Goal: Information Seeking & Learning: Compare options

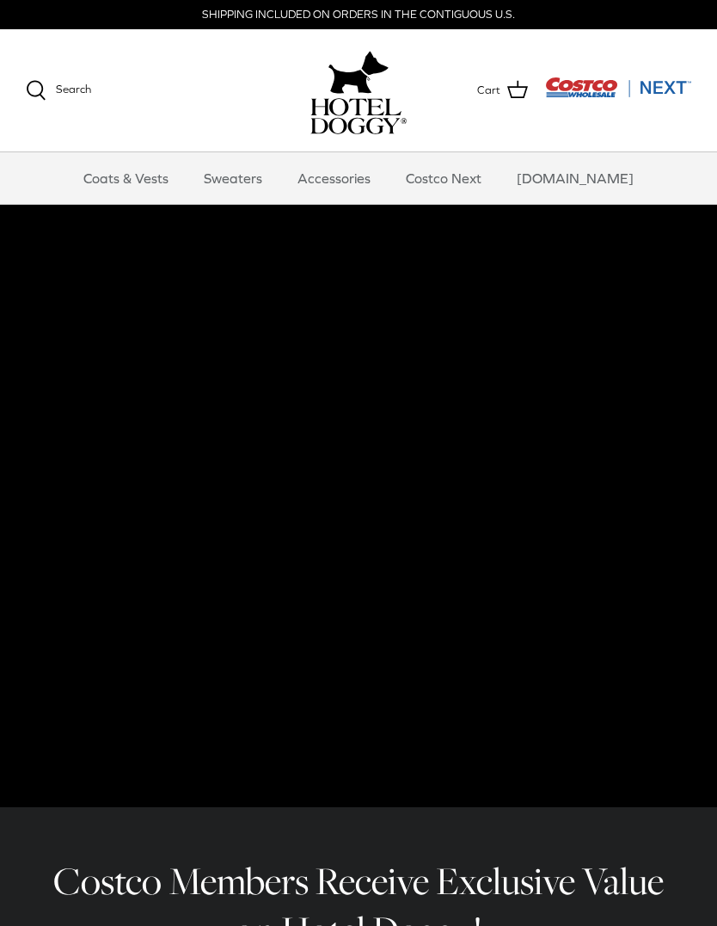
click at [366, 171] on link "Accessories" at bounding box center [334, 178] width 104 height 52
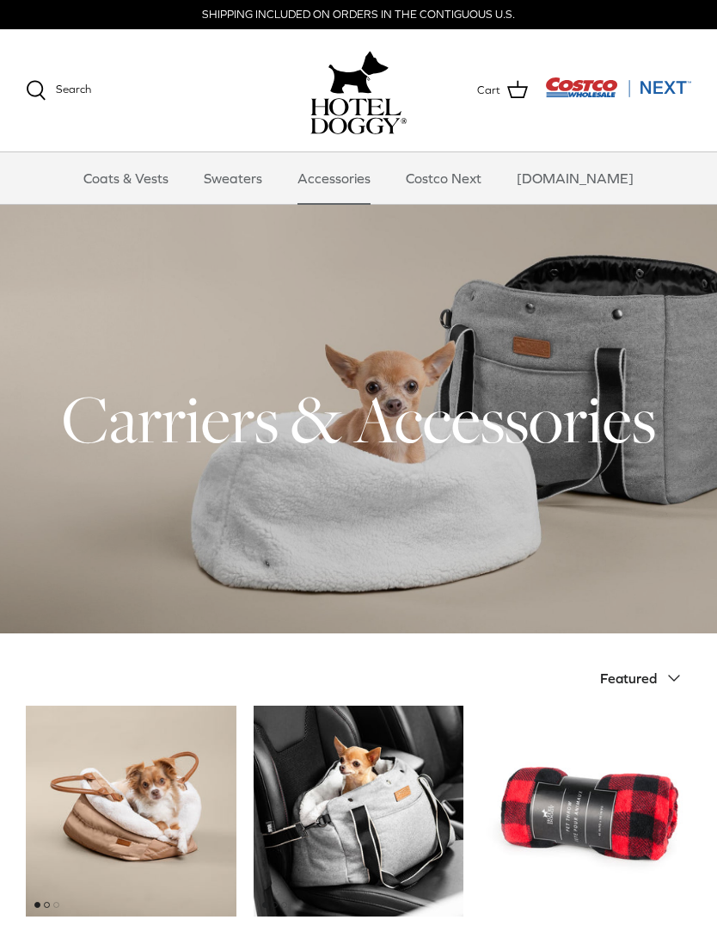
click at [143, 178] on link "Coats & Vests" at bounding box center [126, 178] width 116 height 52
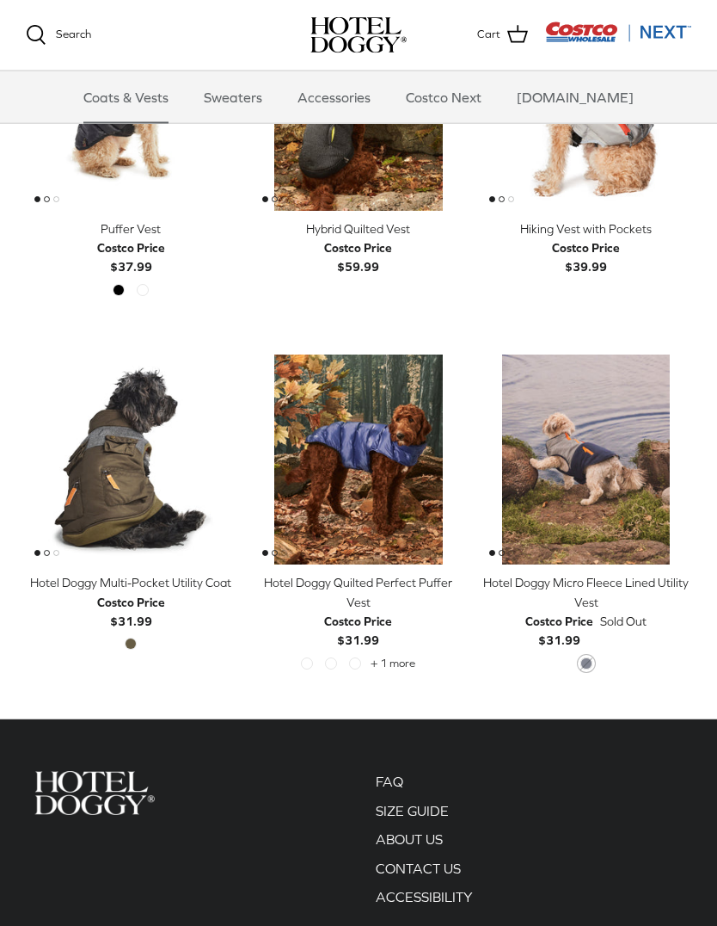
scroll to position [2310, 0]
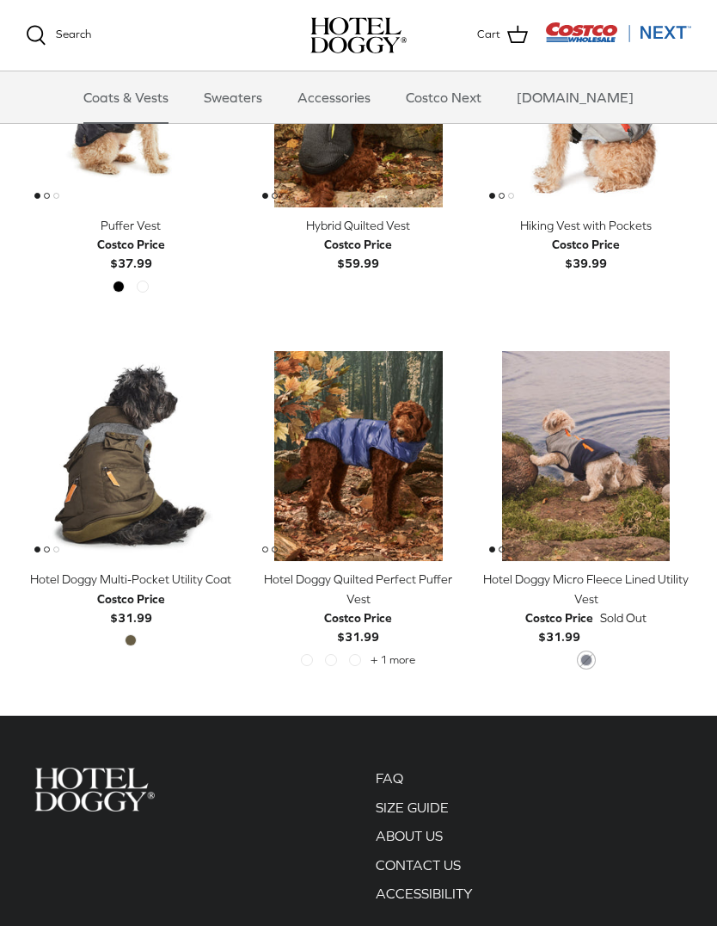
click at [0, 0] on span "Black" at bounding box center [0, 0] width 0 height 0
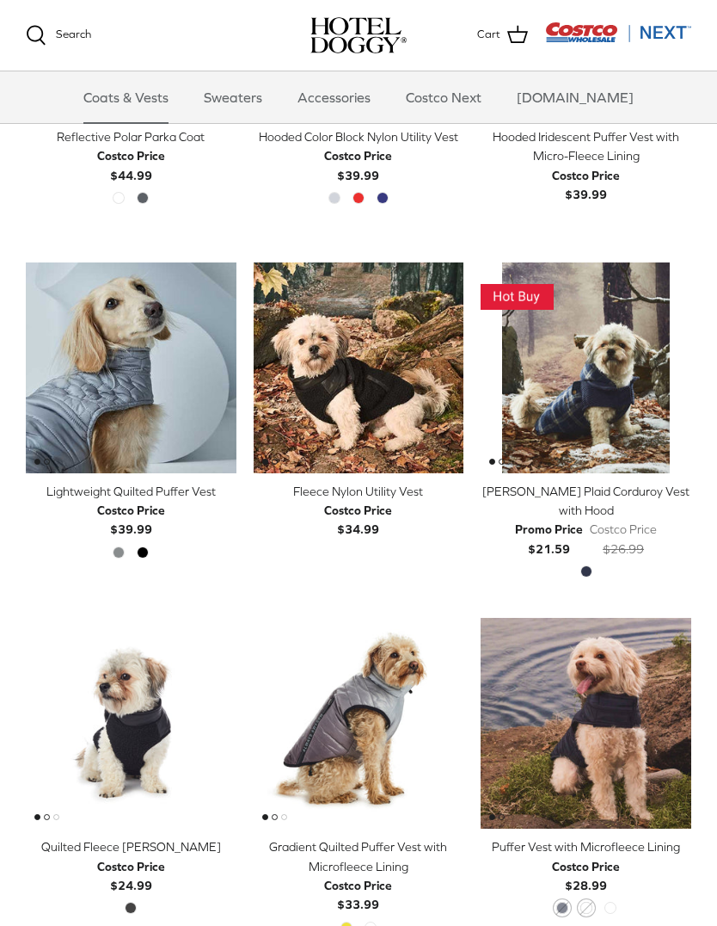
scroll to position [1332, 0]
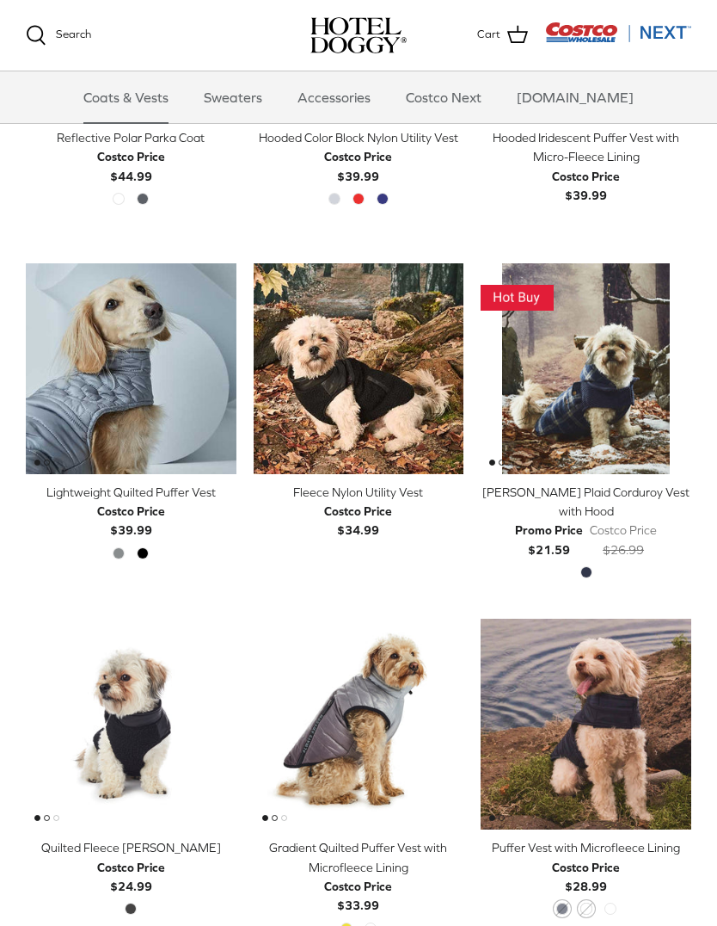
click at [556, 338] on img "Melton Plaid Corduroy Vest with Hood" at bounding box center [586, 368] width 211 height 211
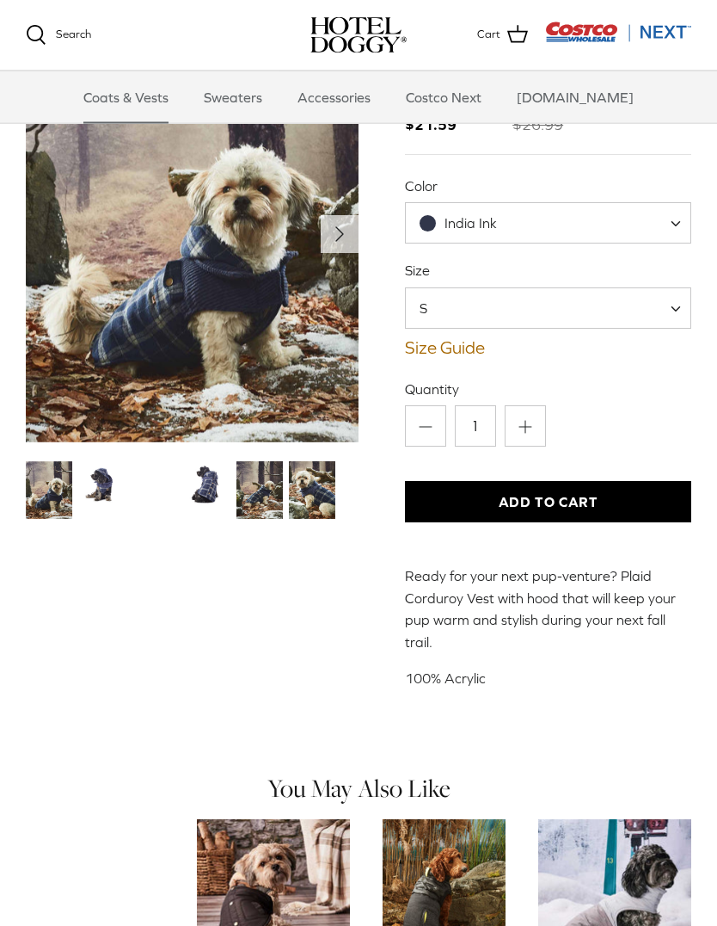
scroll to position [162, 0]
click at [580, 219] on span "India Ink" at bounding box center [548, 222] width 286 height 41
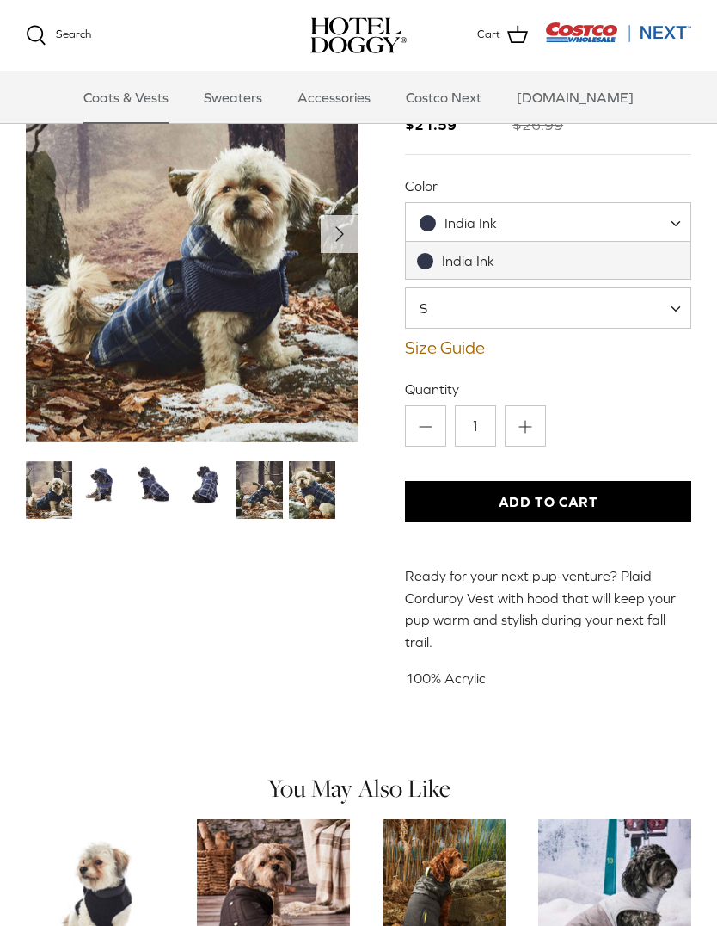
click at [589, 221] on span "India Ink" at bounding box center [548, 222] width 286 height 41
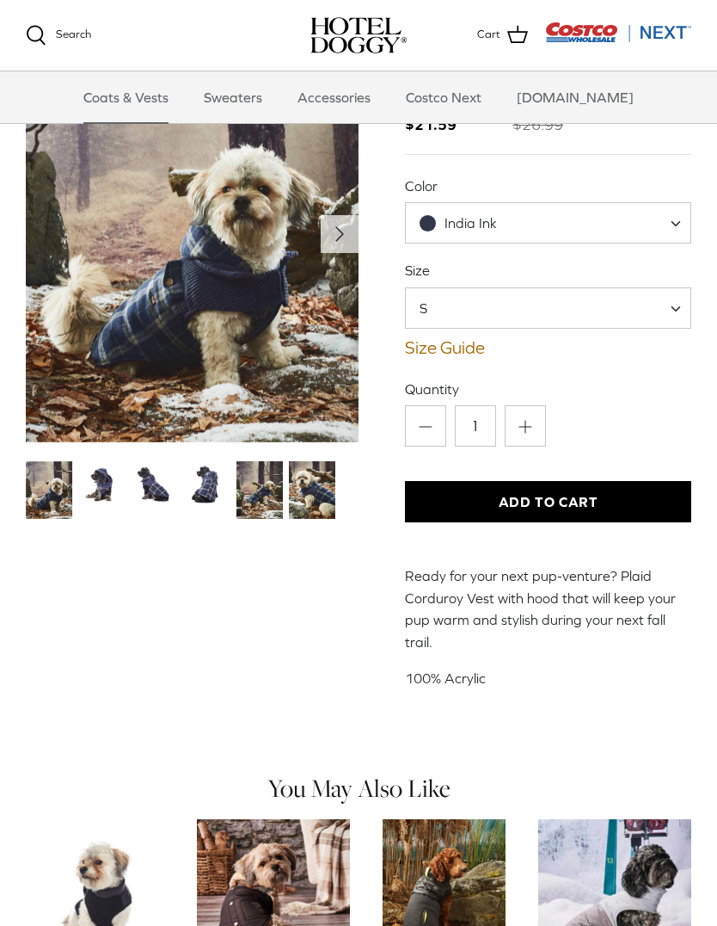
click at [98, 482] on img "Thumbnail Link" at bounding box center [101, 484] width 46 height 46
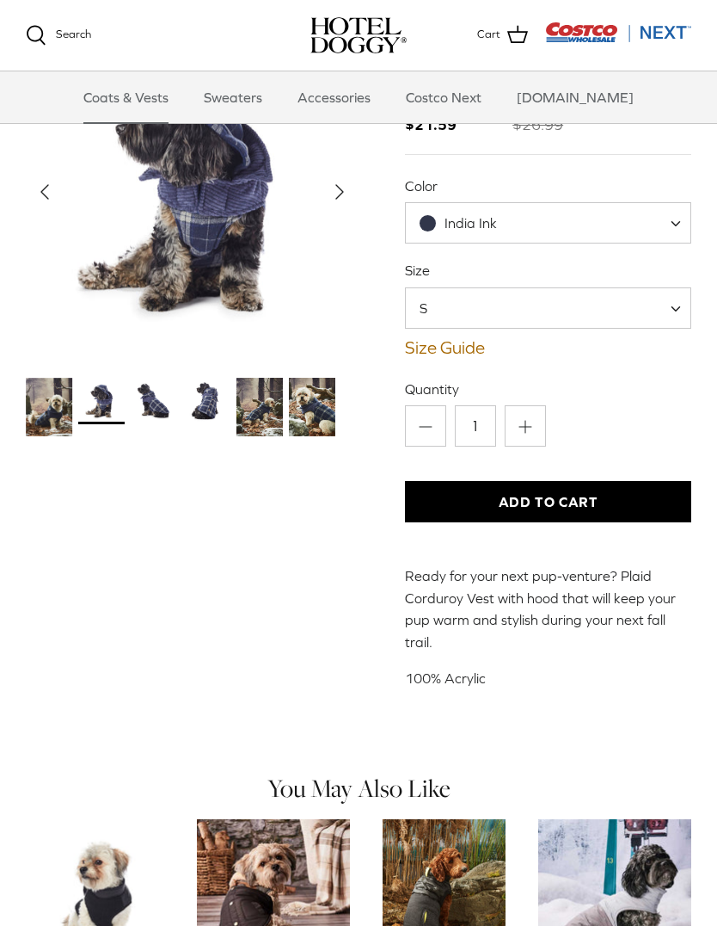
click at [164, 406] on img "Thumbnail Link" at bounding box center [154, 401] width 46 height 46
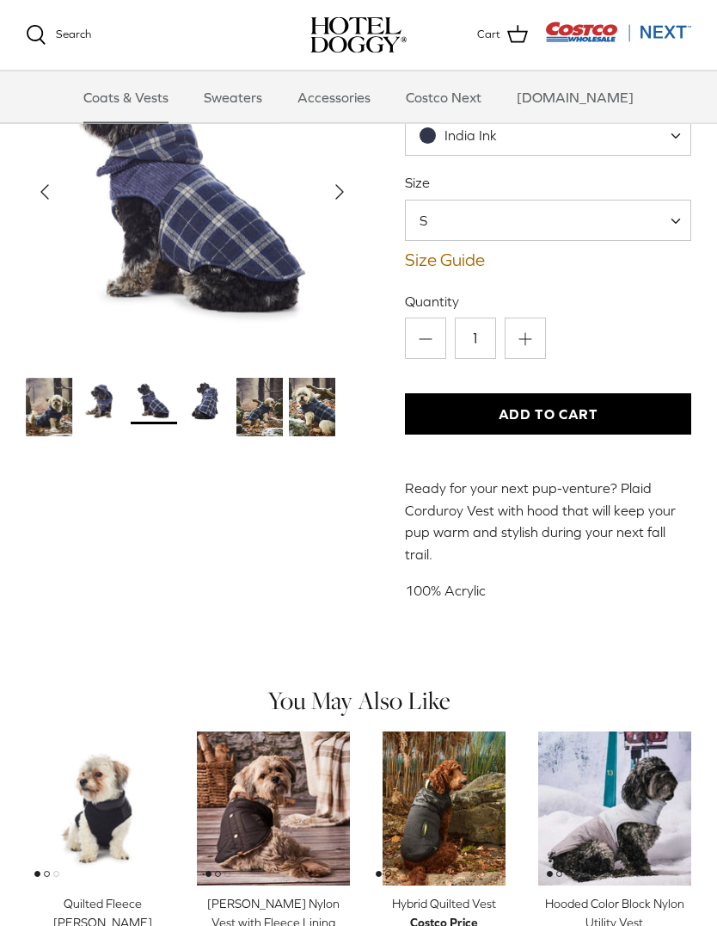
click at [608, 214] on span "S" at bounding box center [548, 220] width 286 height 41
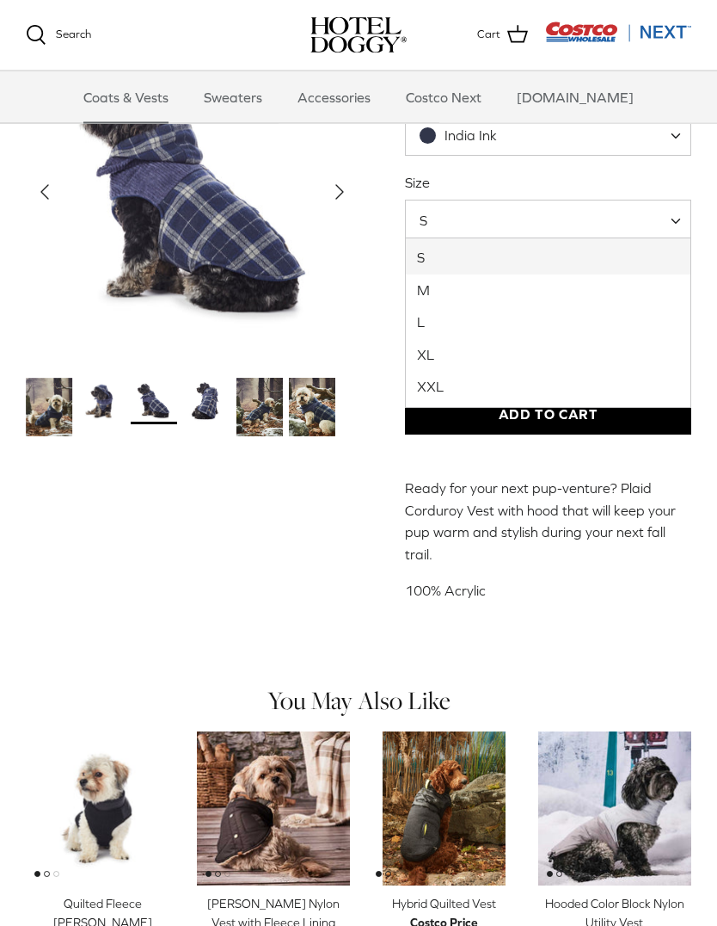
scroll to position [249, 0]
click at [89, 255] on img "Show Gallery" at bounding box center [192, 192] width 333 height 333
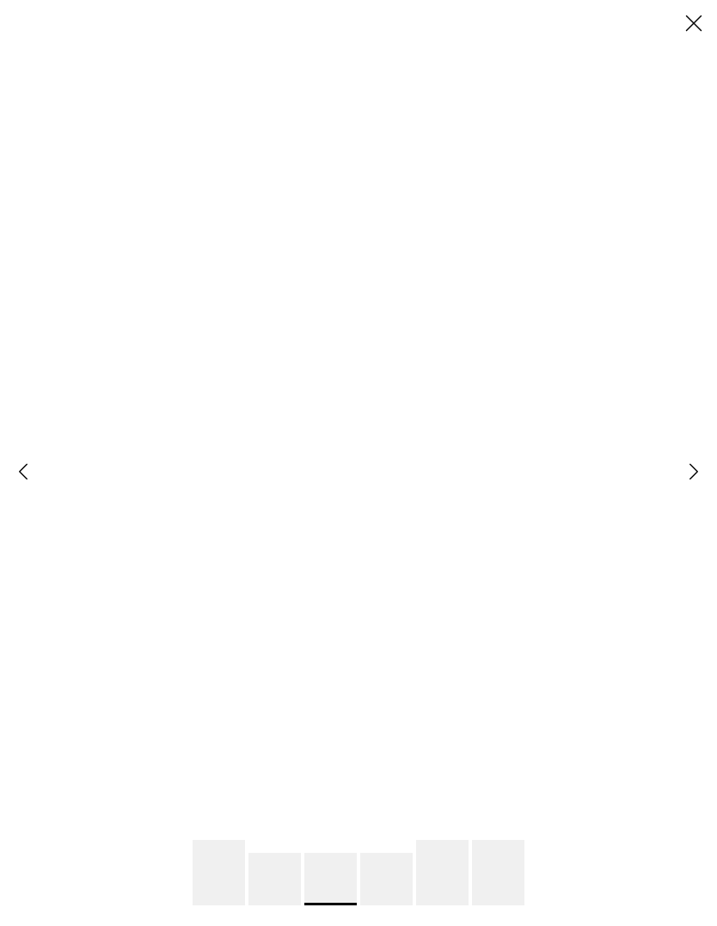
scroll to position [0, 0]
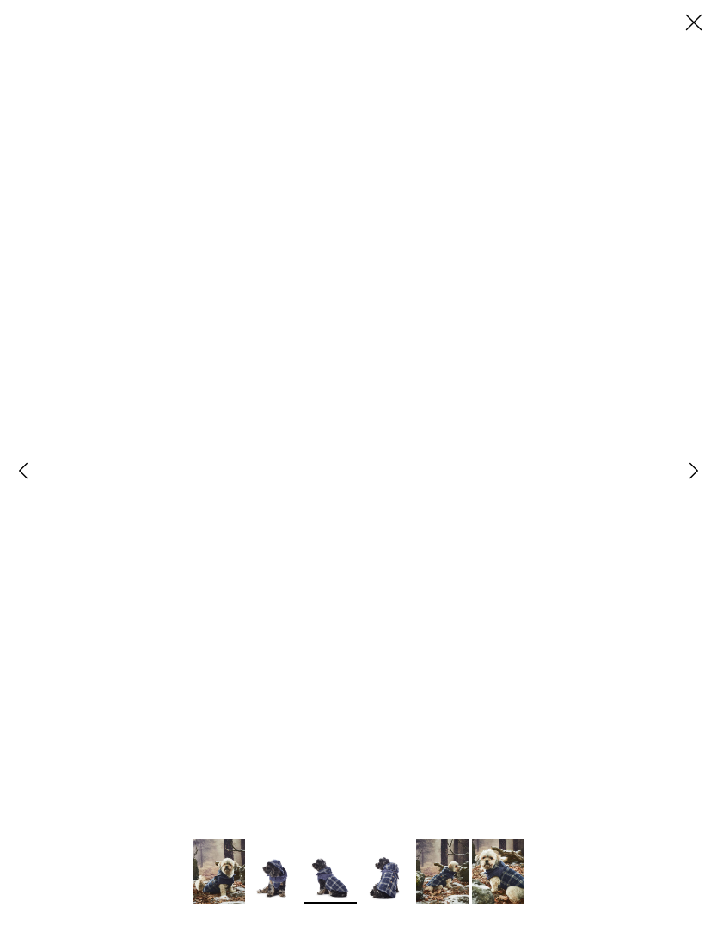
click at [698, 26] on line at bounding box center [694, 23] width 15 height 15
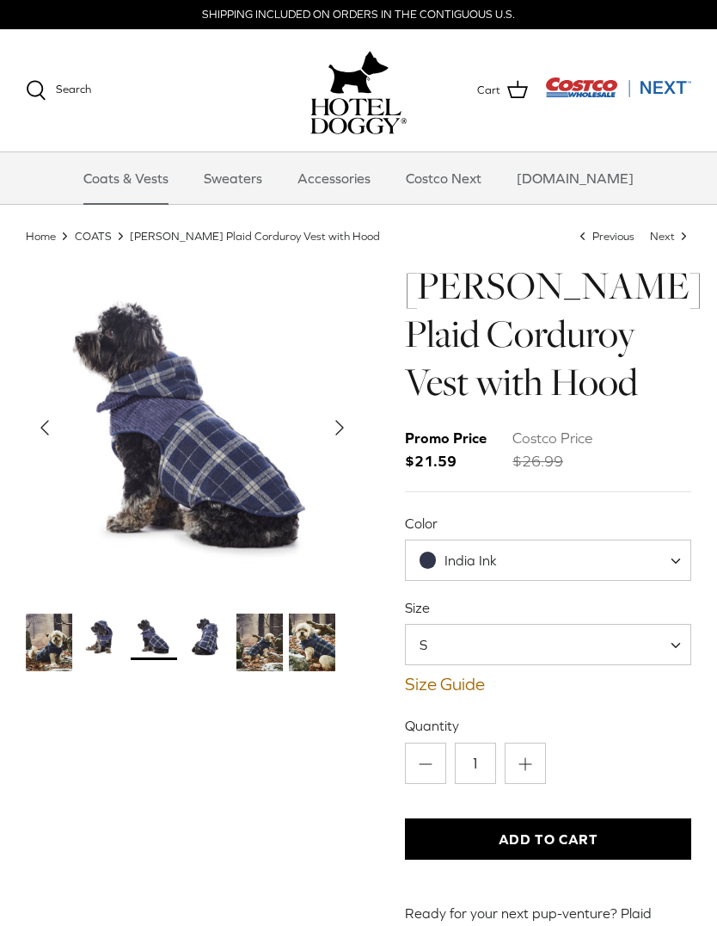
click at [255, 172] on link "Sweaters" at bounding box center [232, 178] width 89 height 52
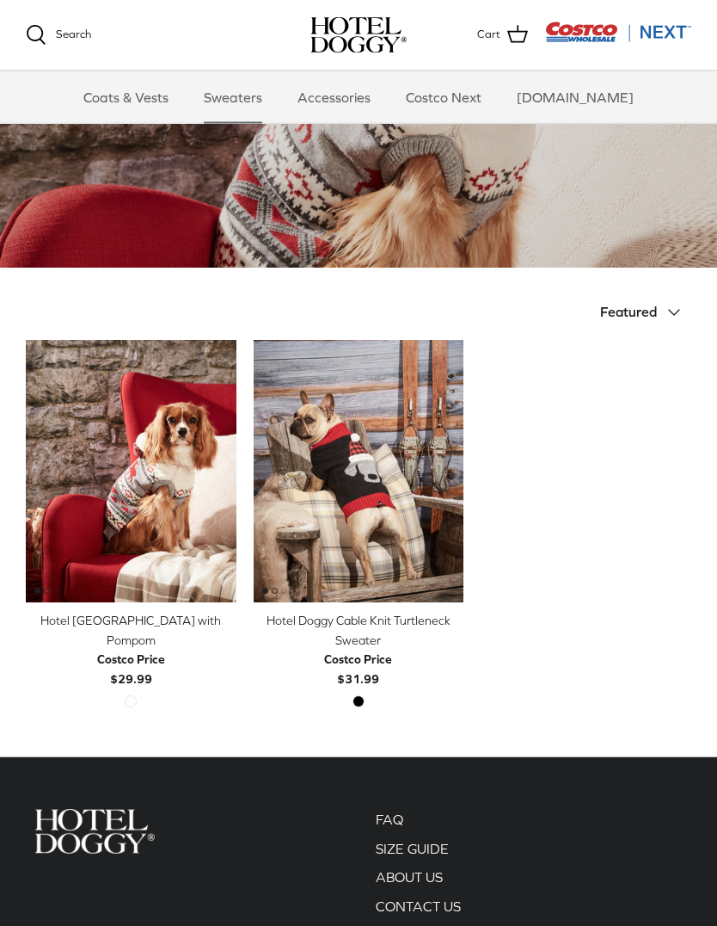
scroll to position [191, 0]
click at [383, 433] on img "Hotel Doggy Cable Knit Turtleneck Sweater" at bounding box center [359, 471] width 211 height 263
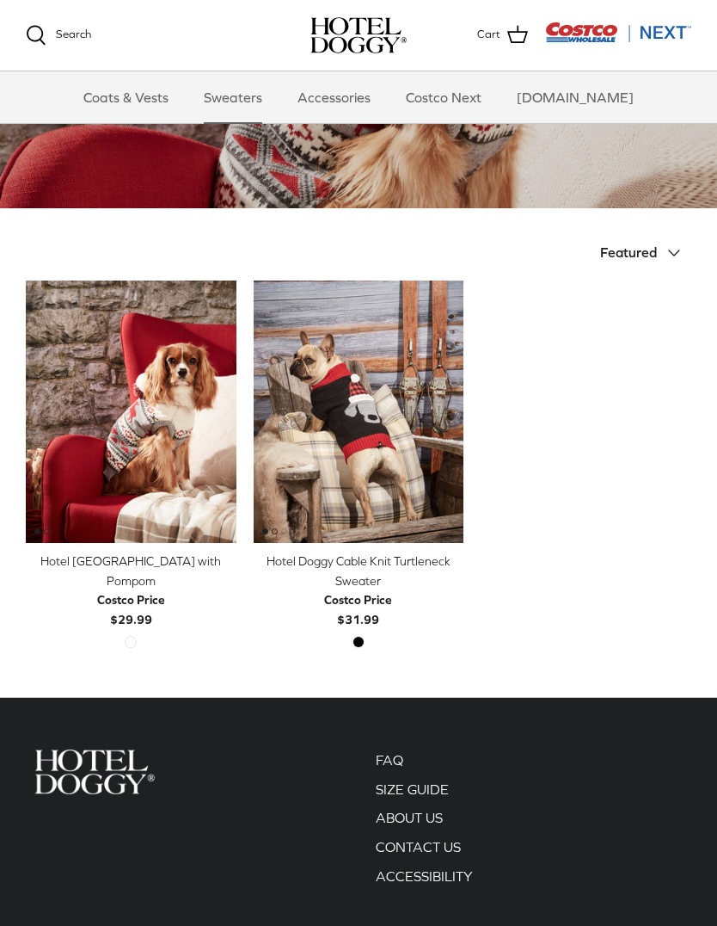
click at [127, 367] on img "Hotel Doggy Fair Isle Sweater with Pompom" at bounding box center [131, 411] width 211 height 263
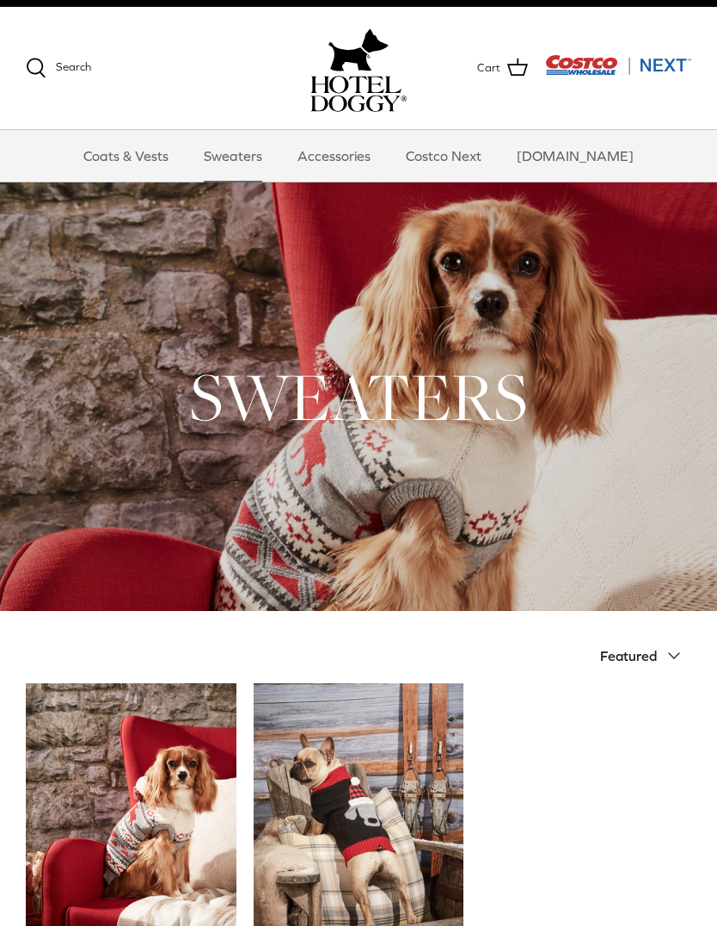
scroll to position [0, 0]
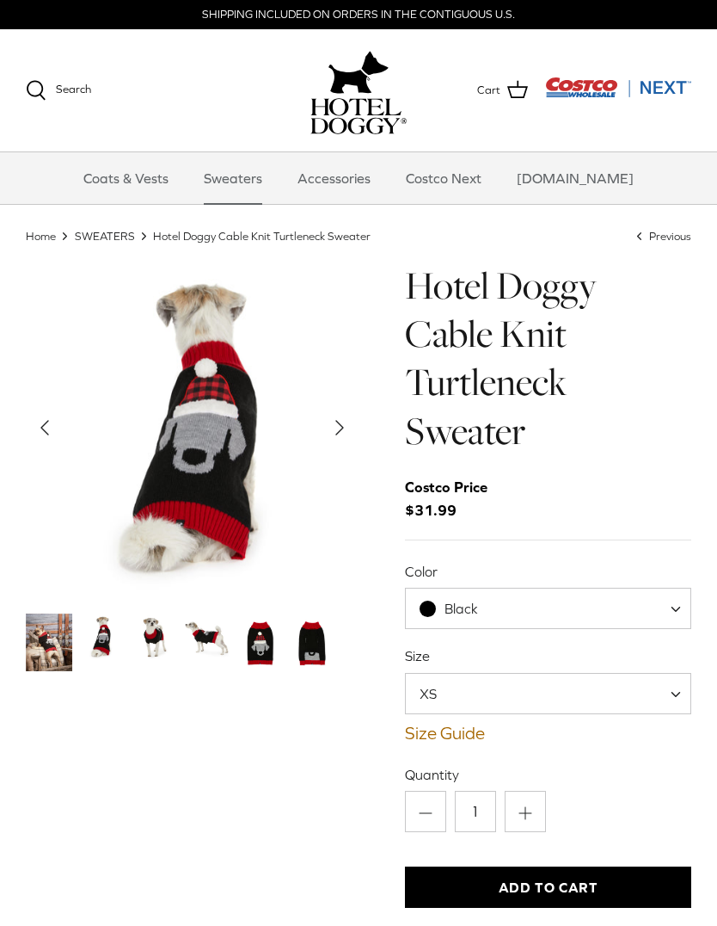
click at [682, 595] on span at bounding box center [682, 608] width 17 height 41
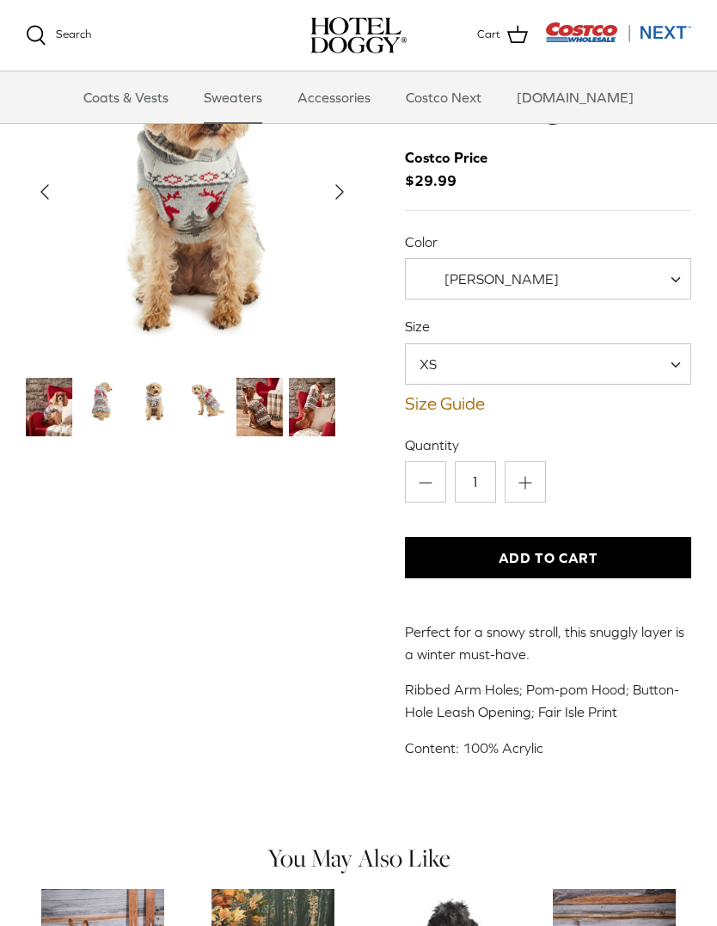
scroll to position [108, 0]
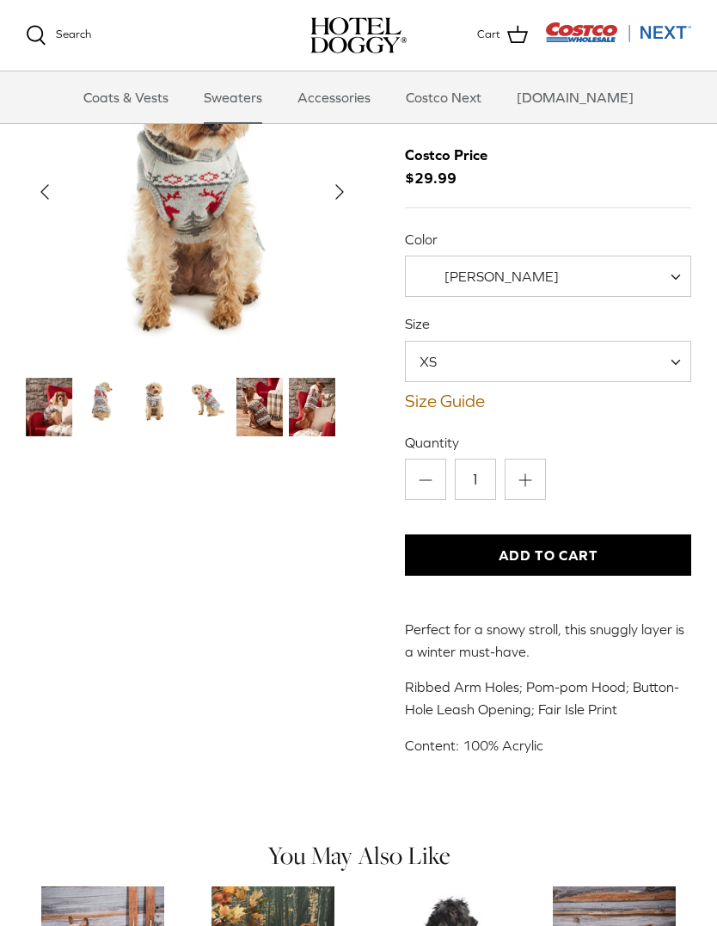
click at [624, 264] on span "[PERSON_NAME]" at bounding box center [548, 275] width 286 height 41
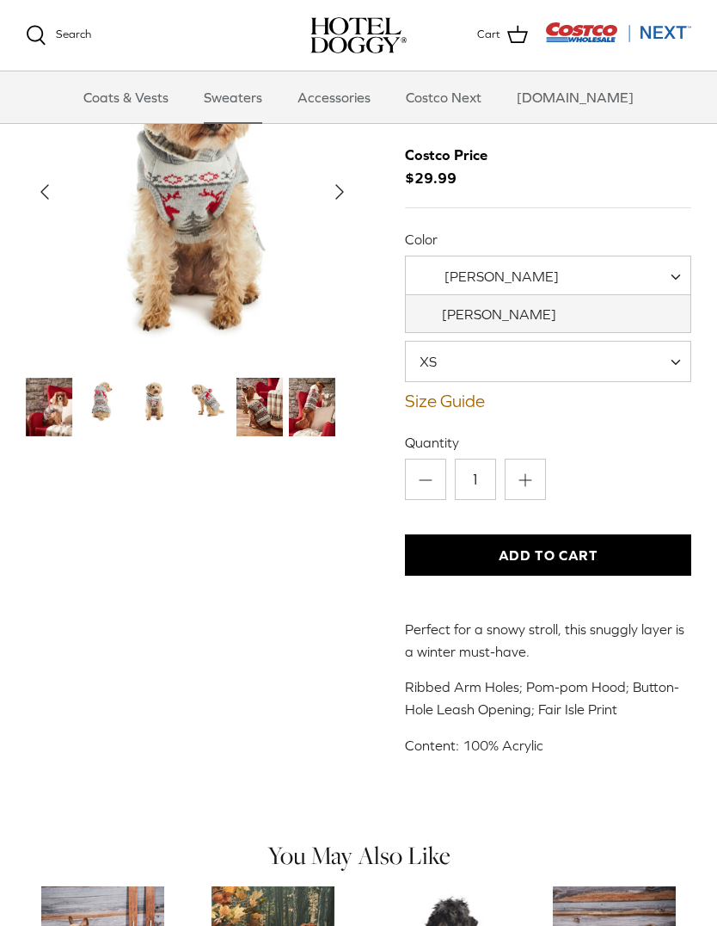
click at [626, 276] on span "[PERSON_NAME]" at bounding box center [548, 275] width 286 height 41
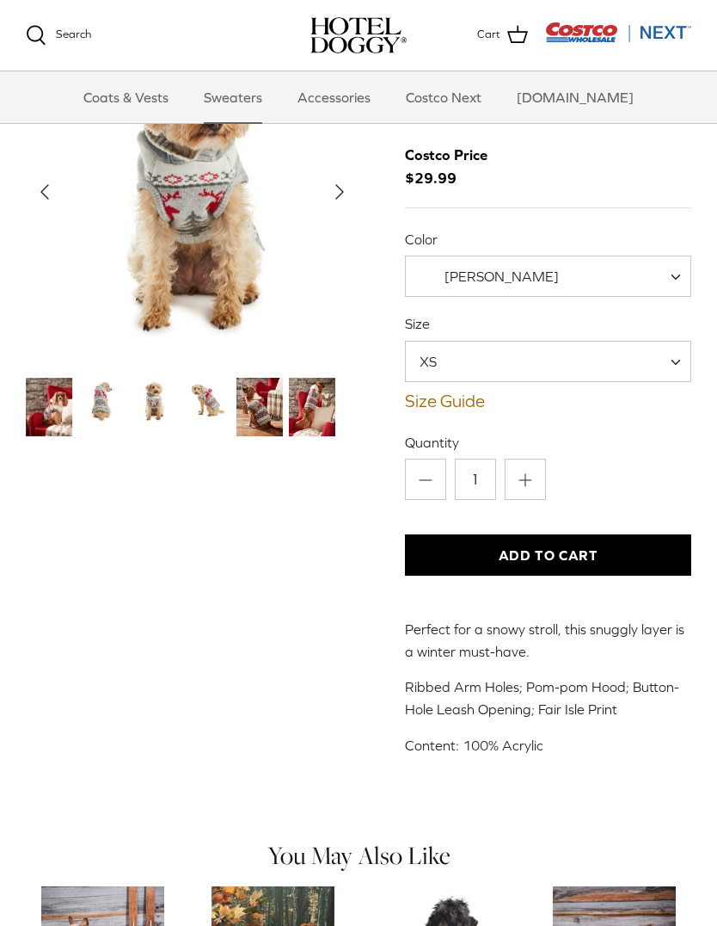
click at [646, 356] on span "XS" at bounding box center [548, 361] width 286 height 41
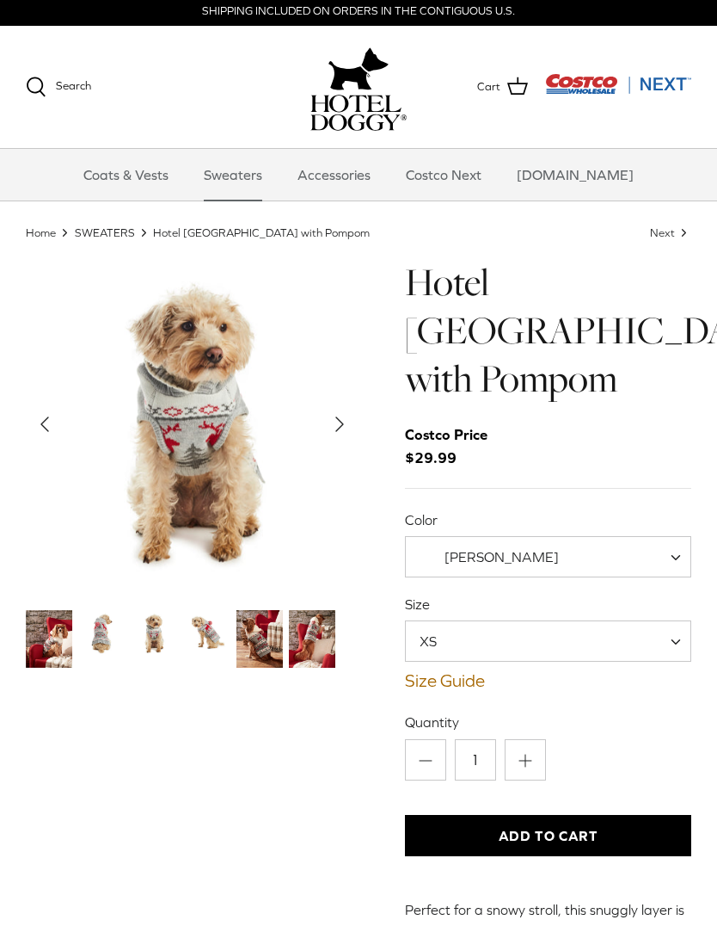
scroll to position [0, 0]
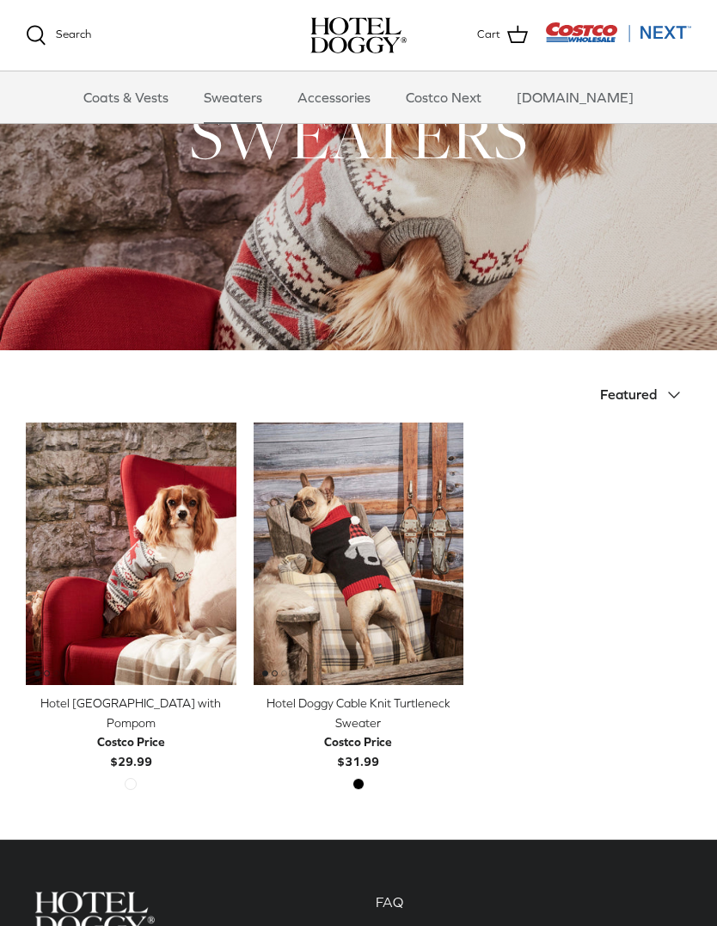
scroll to position [105, 0]
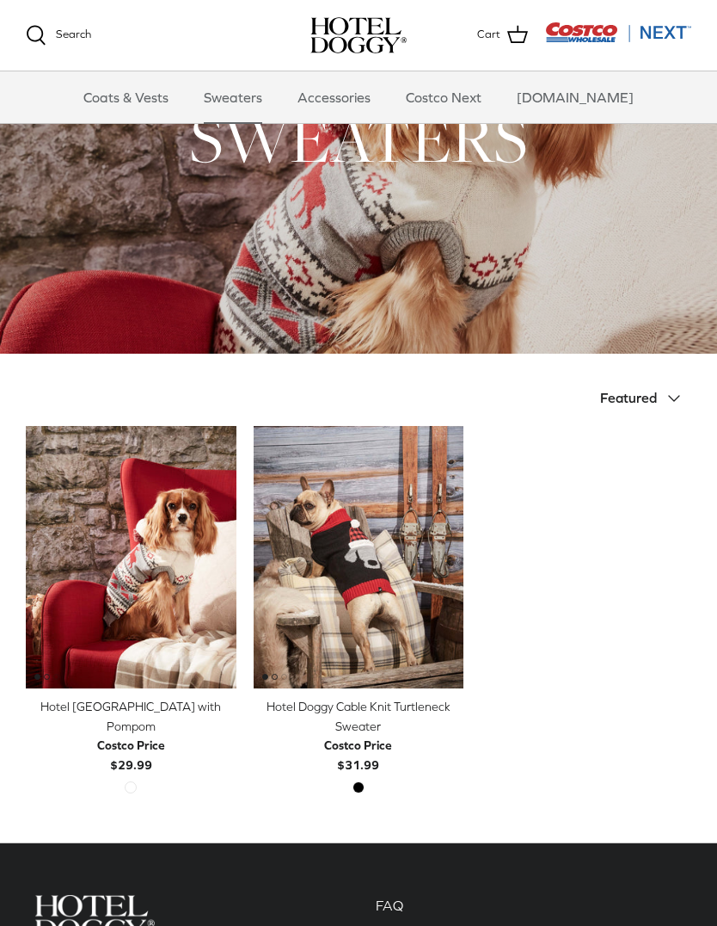
click at [366, 99] on link "Accessories" at bounding box center [334, 97] width 104 height 52
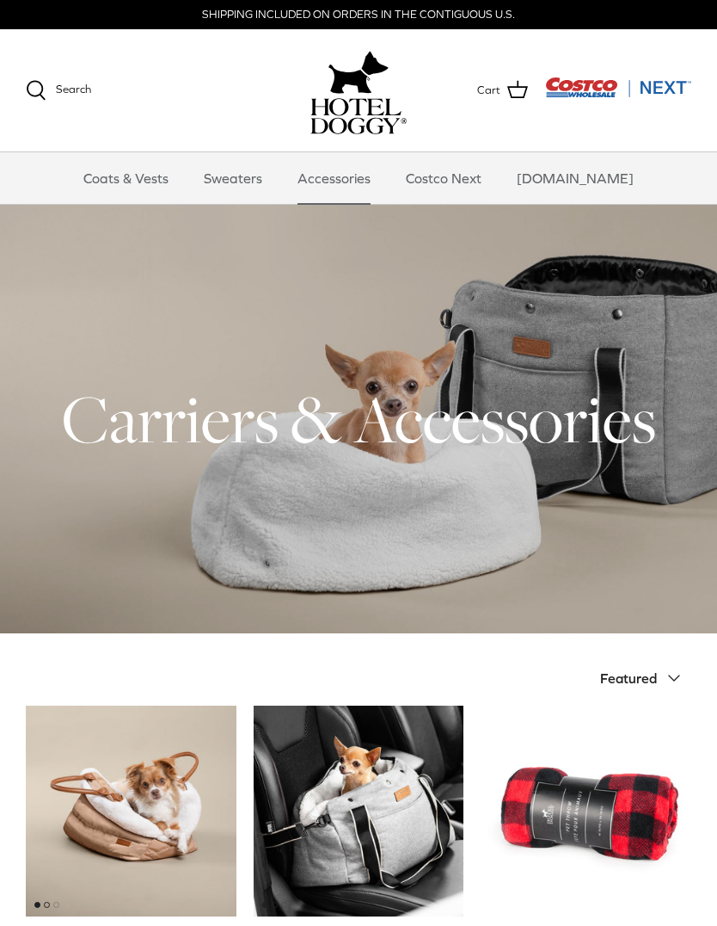
click at [607, 475] on div at bounding box center [358, 419] width 717 height 428
click at [137, 188] on link "Coats & Vests" at bounding box center [126, 178] width 116 height 52
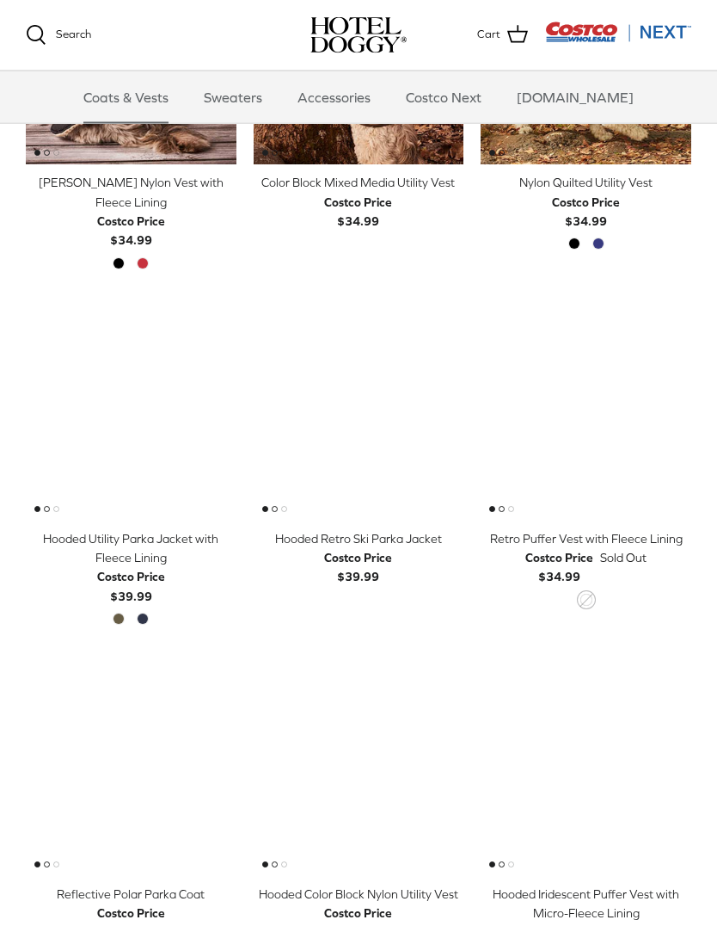
scroll to position [579, 0]
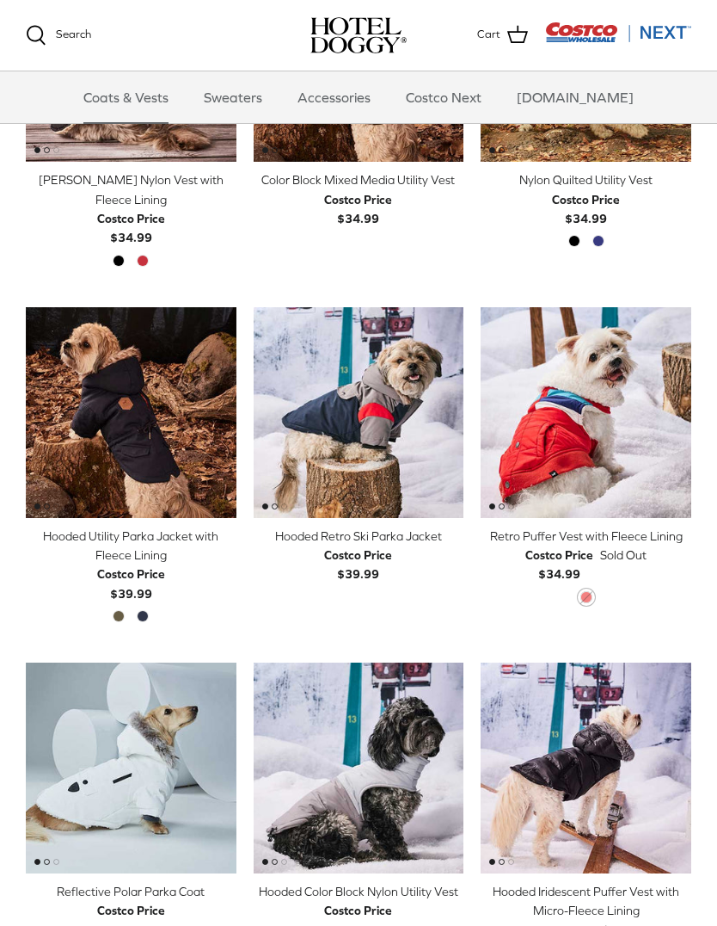
click at [372, 357] on img "Hooded Retro Ski Parka Jacket" at bounding box center [359, 412] width 211 height 211
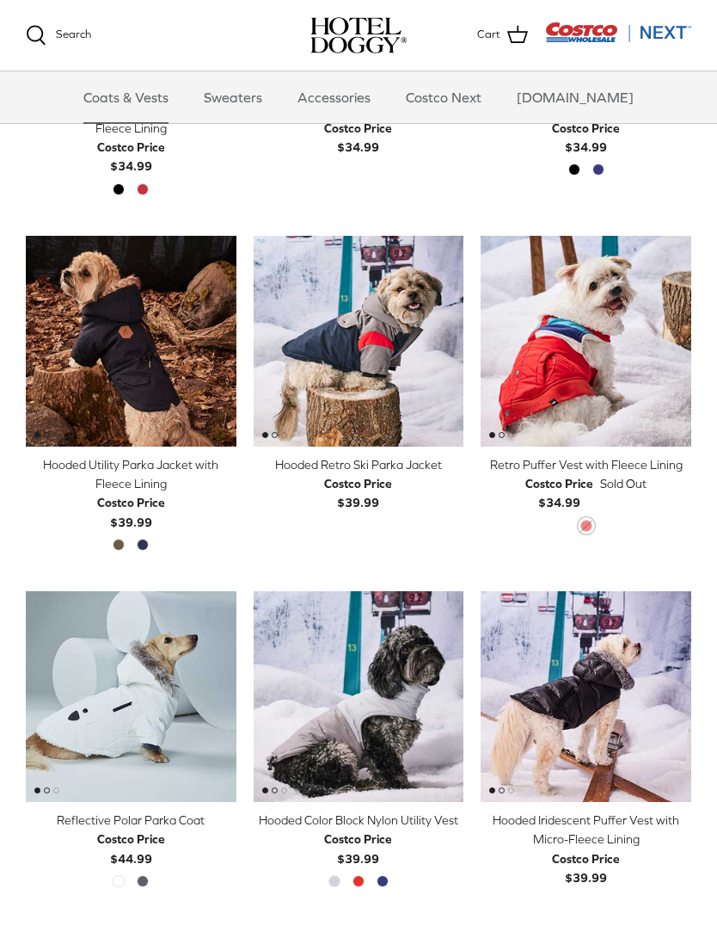
click at [135, 316] on img "Hooded Utility Parka Jacket with Fleece Lining" at bounding box center [131, 341] width 211 height 211
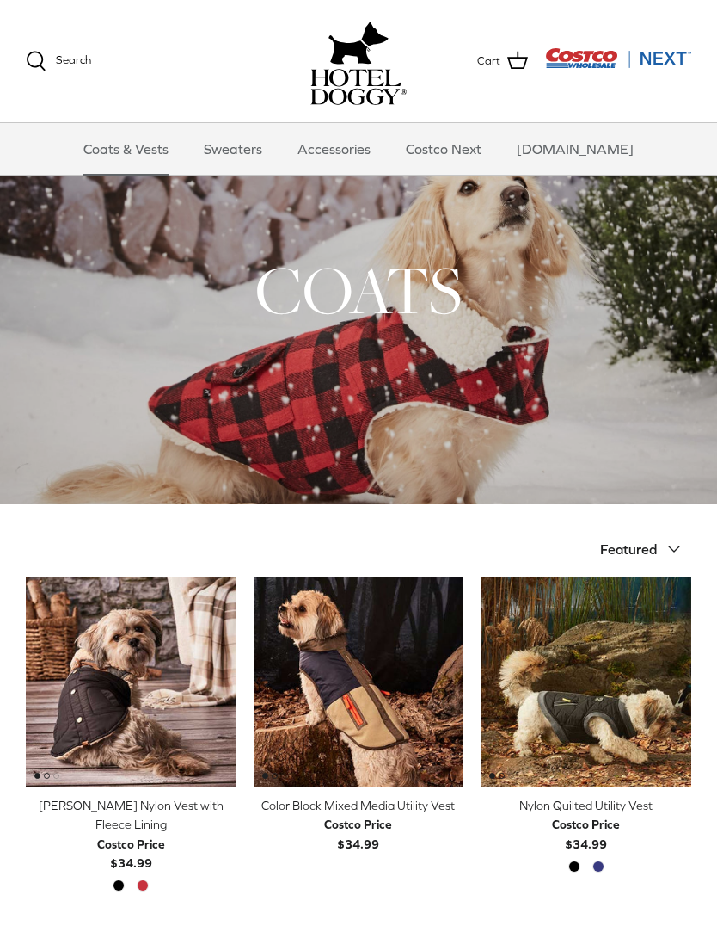
scroll to position [0, 0]
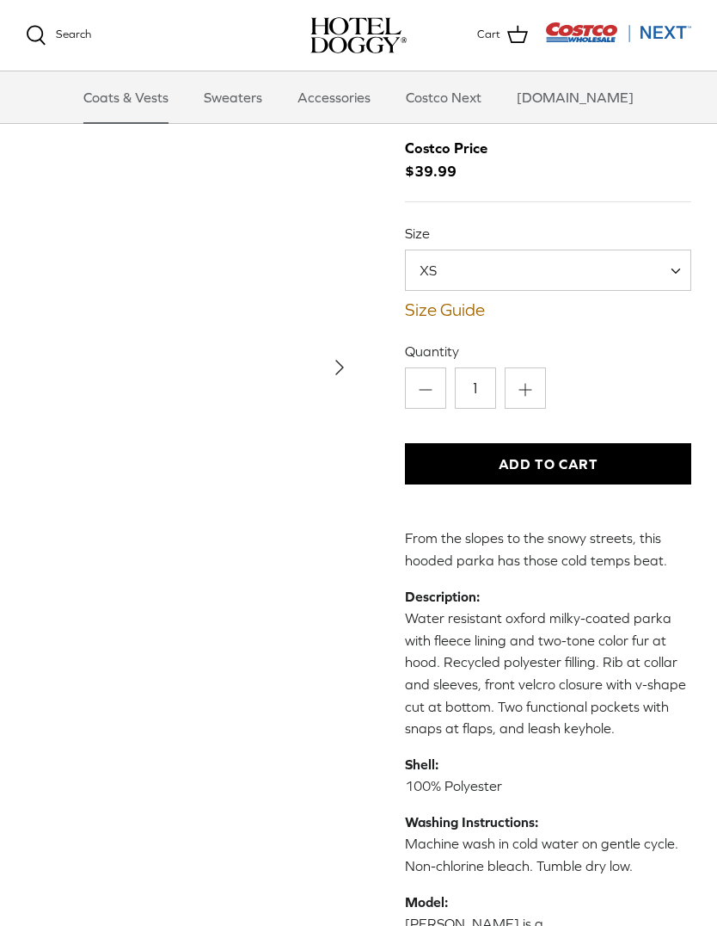
scroll to position [68, 0]
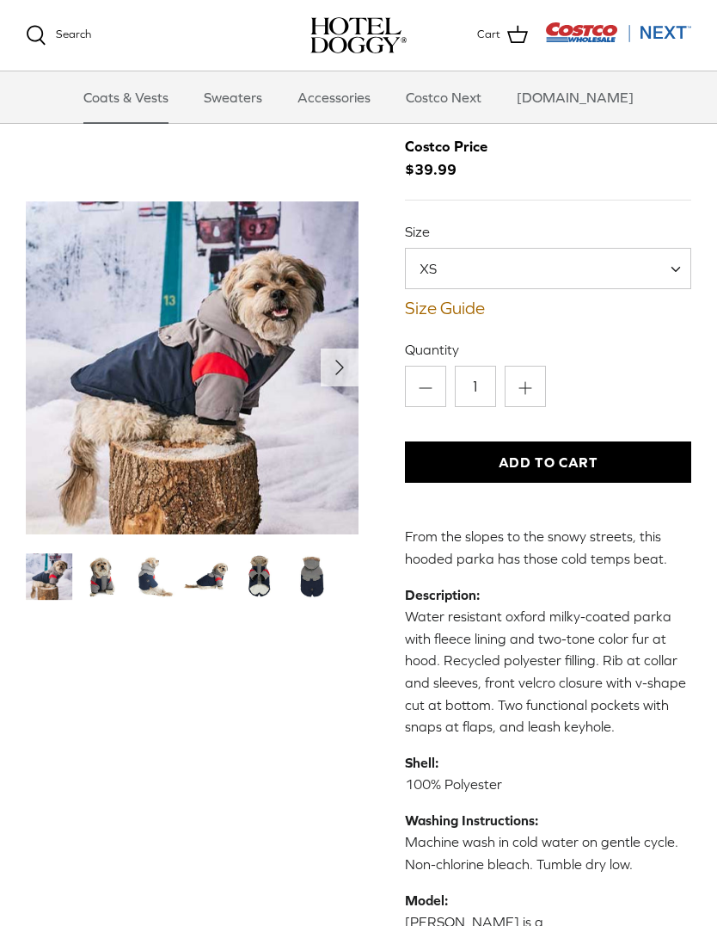
click at [205, 390] on img "Show Gallery" at bounding box center [192, 367] width 333 height 333
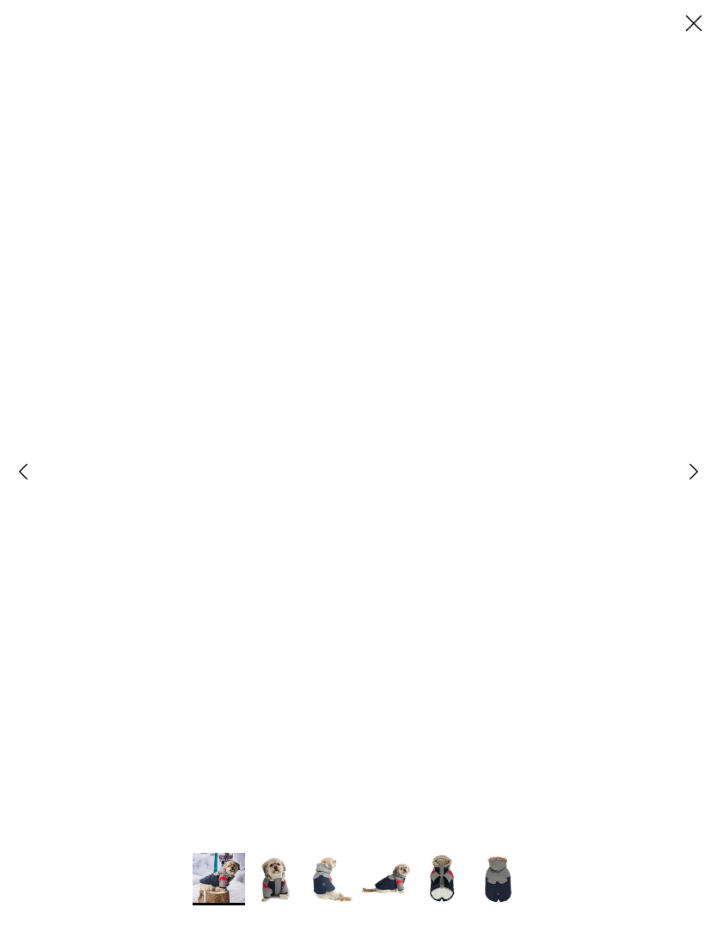
scroll to position [0, 0]
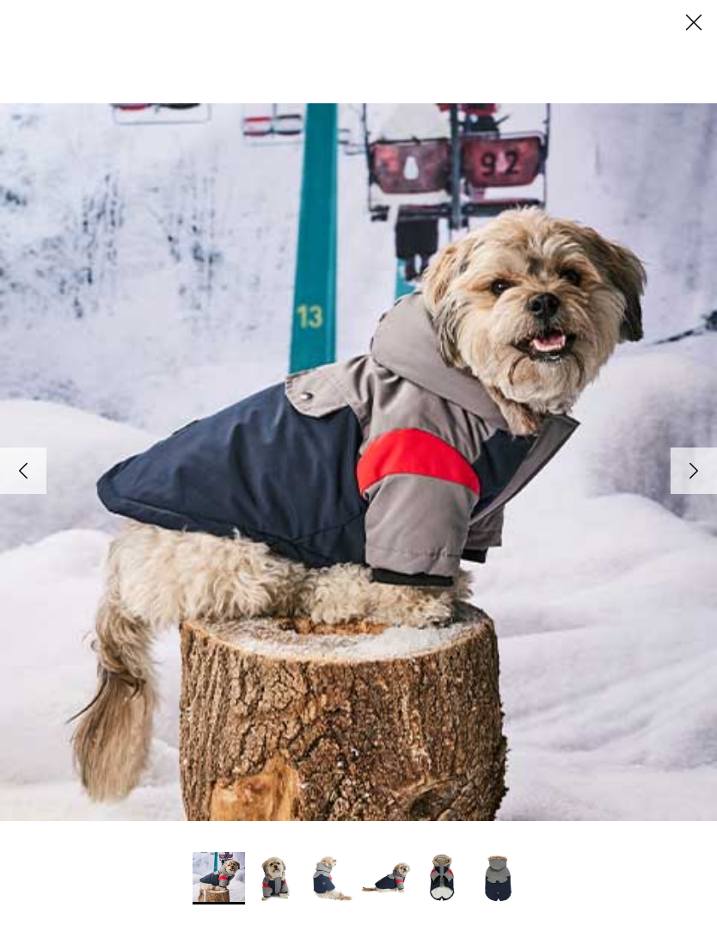
click at [687, 454] on link "Right" at bounding box center [694, 471] width 46 height 46
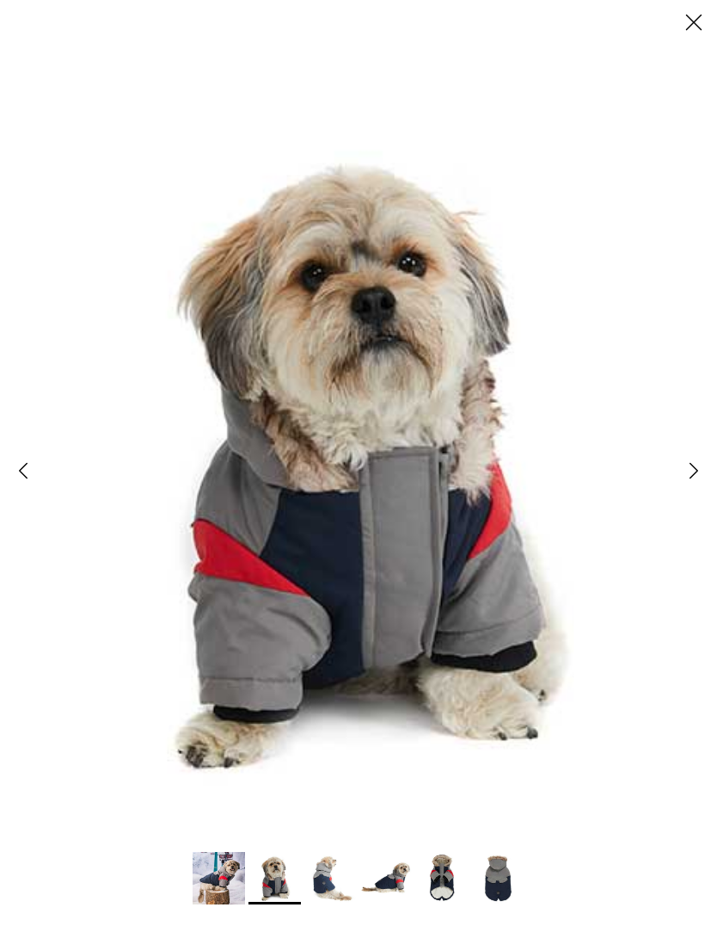
click at [693, 464] on icon "Right" at bounding box center [694, 471] width 29 height 29
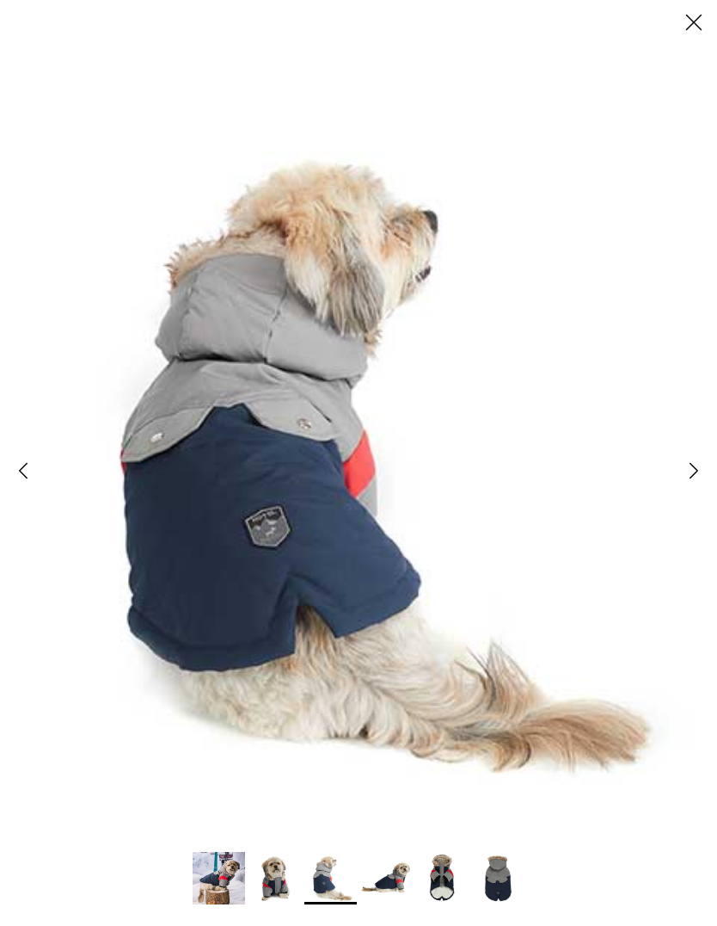
click at [688, 470] on icon "Right" at bounding box center [694, 471] width 29 height 29
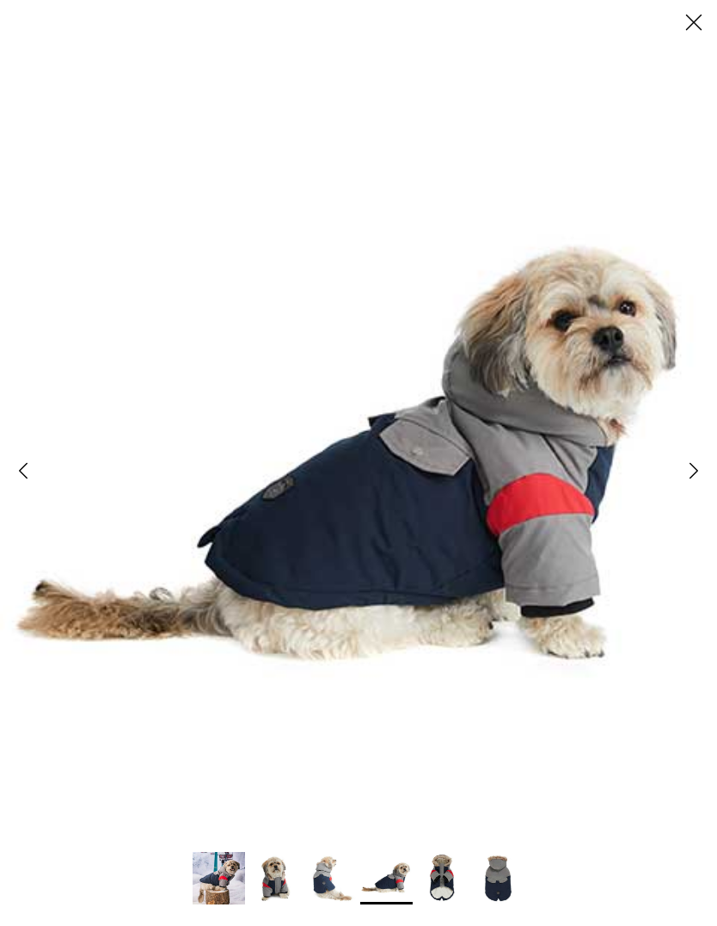
click at [691, 466] on polyline at bounding box center [695, 471] width 8 height 15
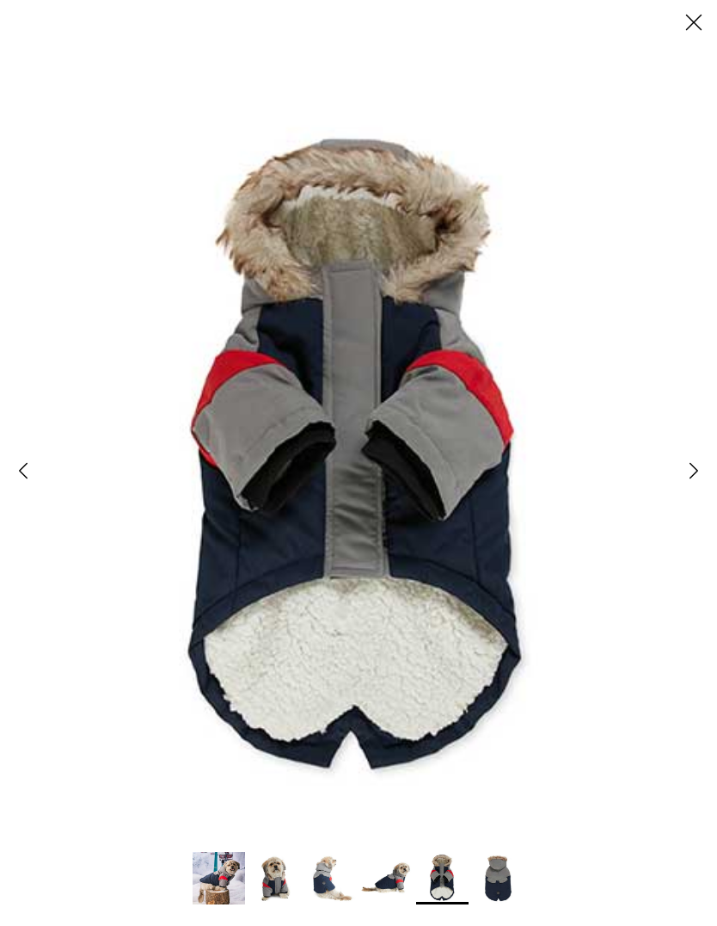
click at [693, 465] on polyline at bounding box center [695, 471] width 8 height 15
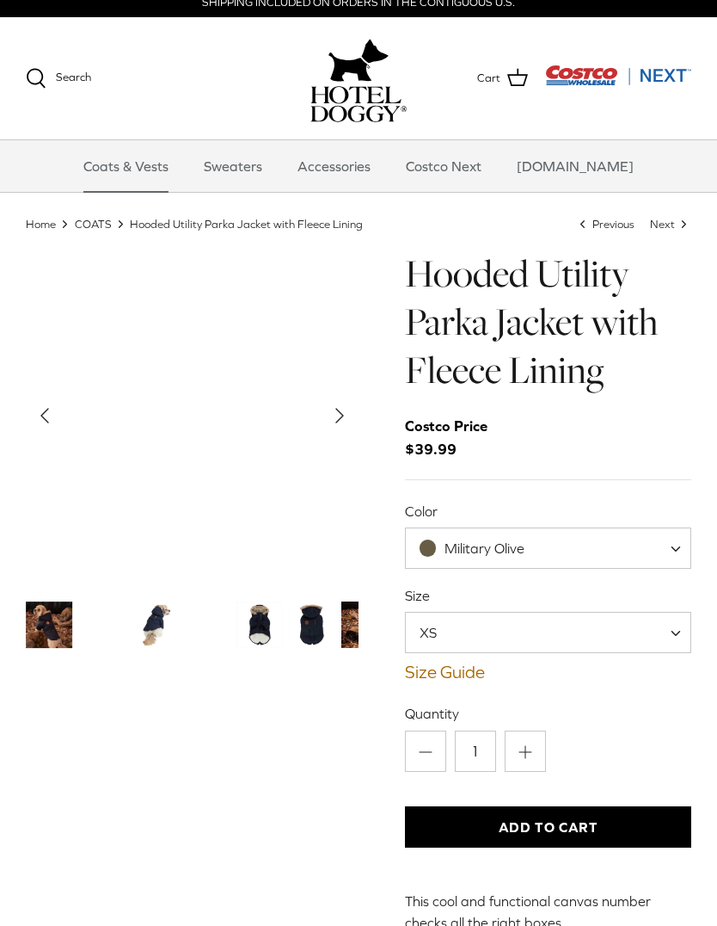
scroll to position [13, 0]
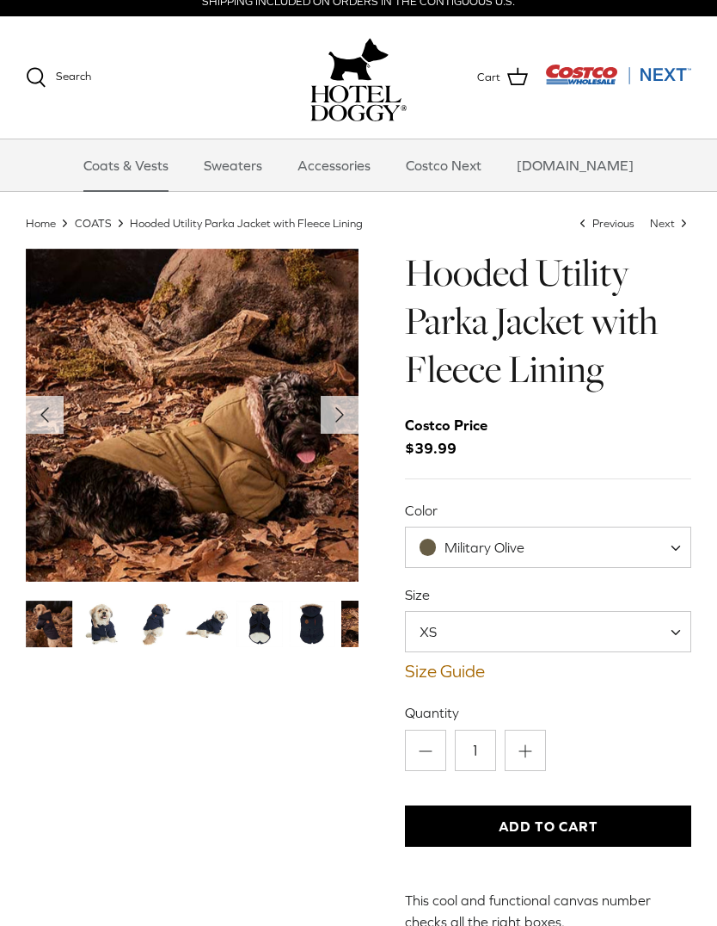
click at [600, 538] on span "Military Olive" at bounding box center [548, 546] width 286 height 41
click at [95, 625] on img "Thumbnail Link" at bounding box center [101, 623] width 46 height 46
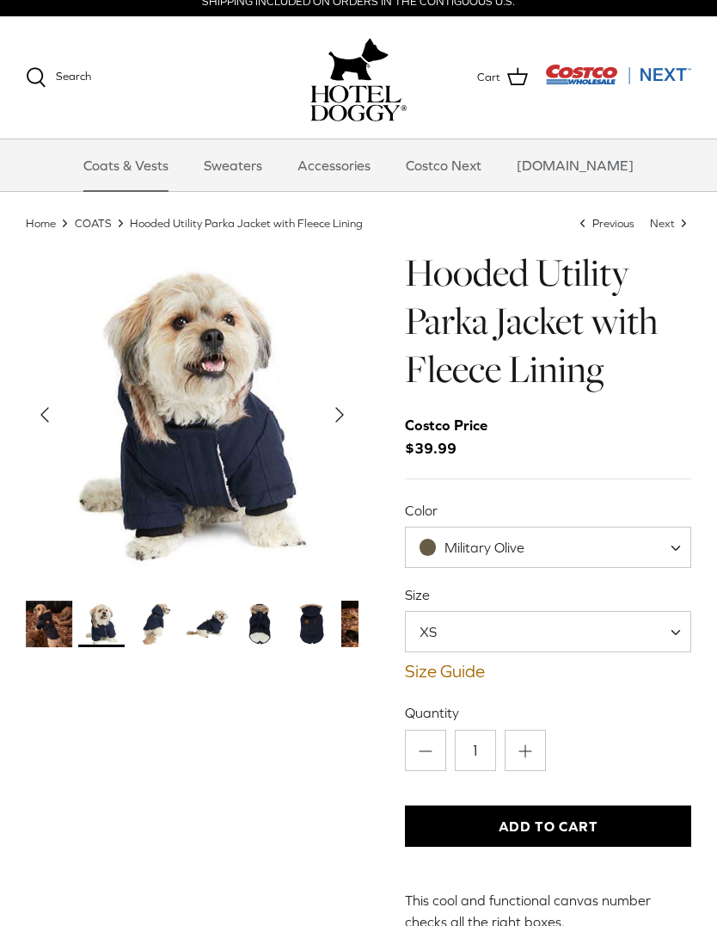
click at [157, 612] on img "Thumbnail Link" at bounding box center [154, 623] width 46 height 46
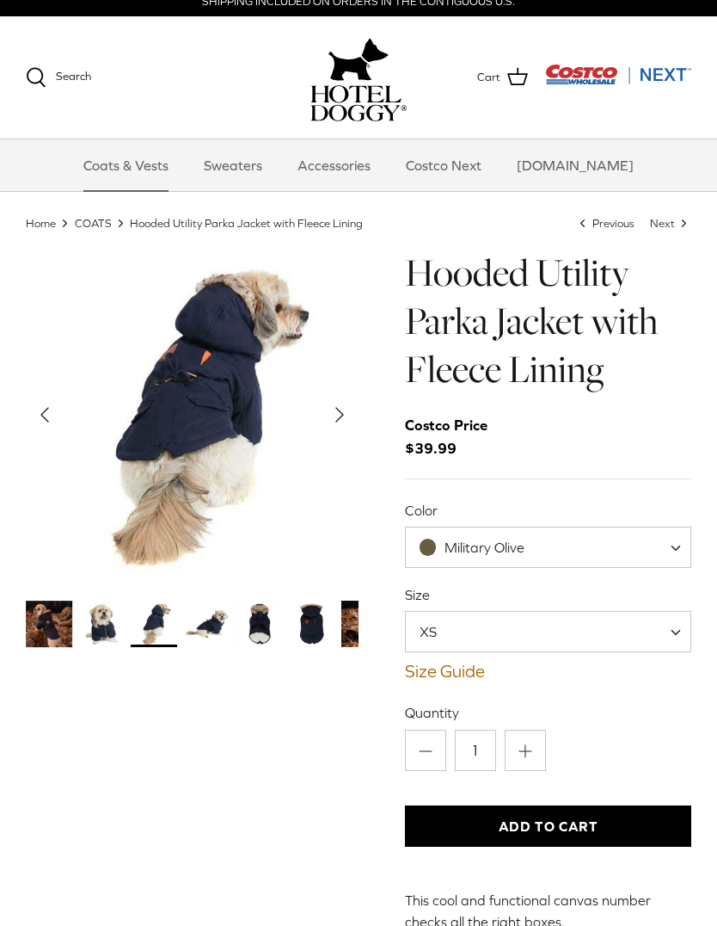
click at [212, 612] on img "Thumbnail Link" at bounding box center [206, 623] width 46 height 46
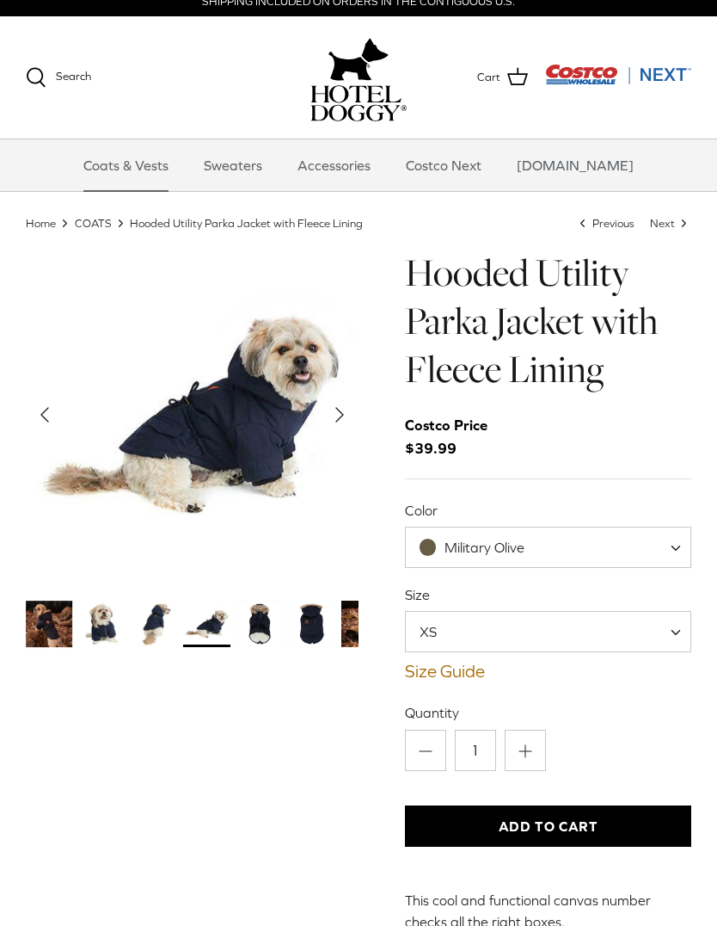
click at [273, 626] on img "Thumbnail Link" at bounding box center [260, 623] width 46 height 46
click at [325, 620] on img "Thumbnail Link" at bounding box center [312, 623] width 46 height 46
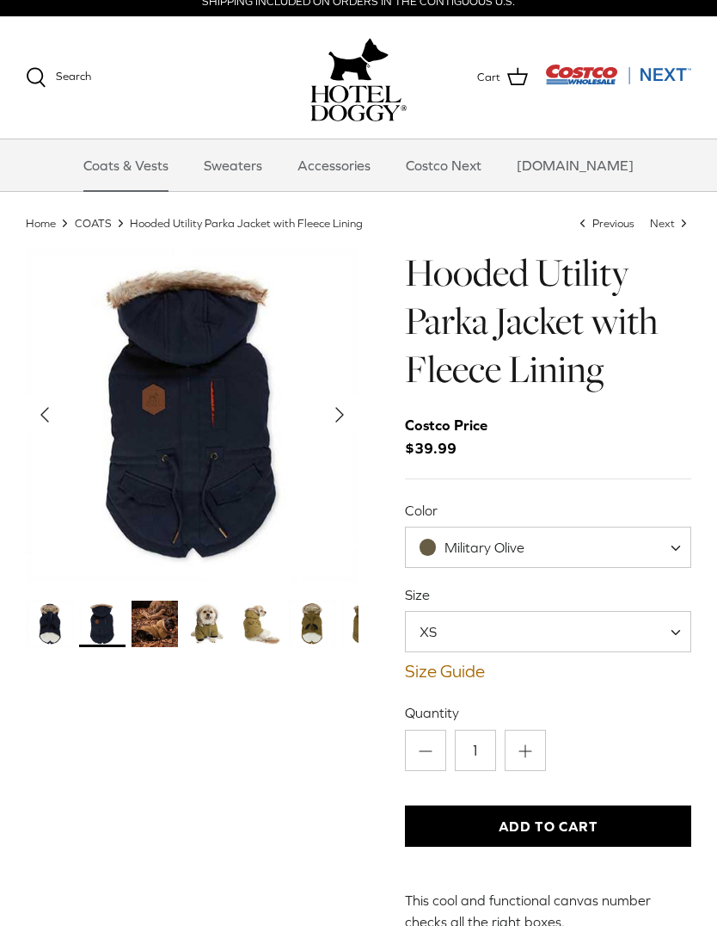
click at [199, 612] on img "Thumbnail Link" at bounding box center [207, 623] width 46 height 46
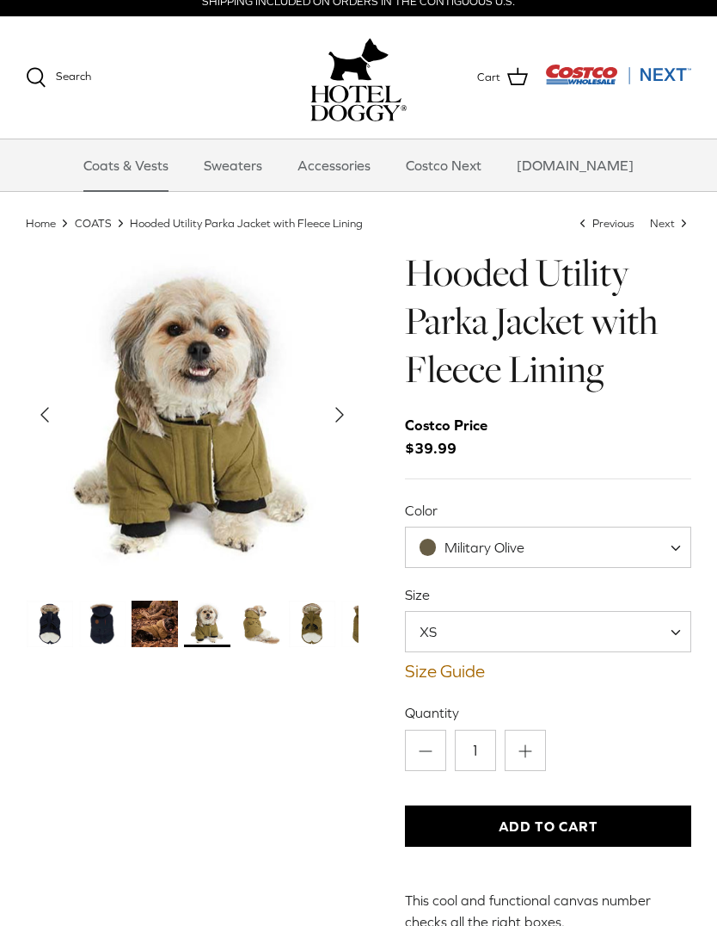
click at [261, 611] on img "Thumbnail Link" at bounding box center [260, 623] width 46 height 46
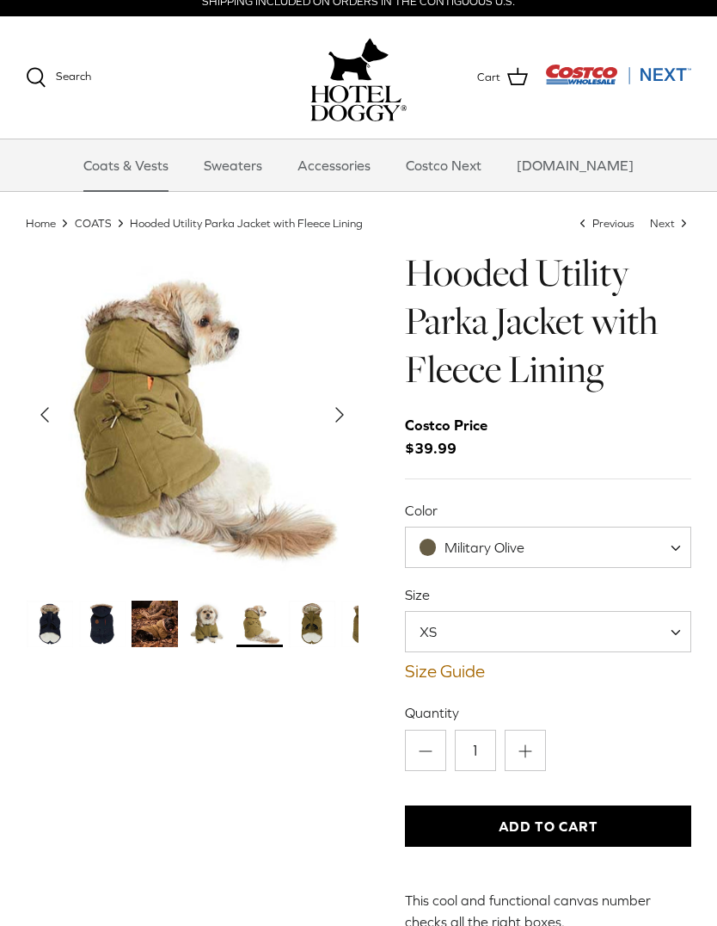
click at [314, 617] on img "Thumbnail Link" at bounding box center [312, 623] width 46 height 46
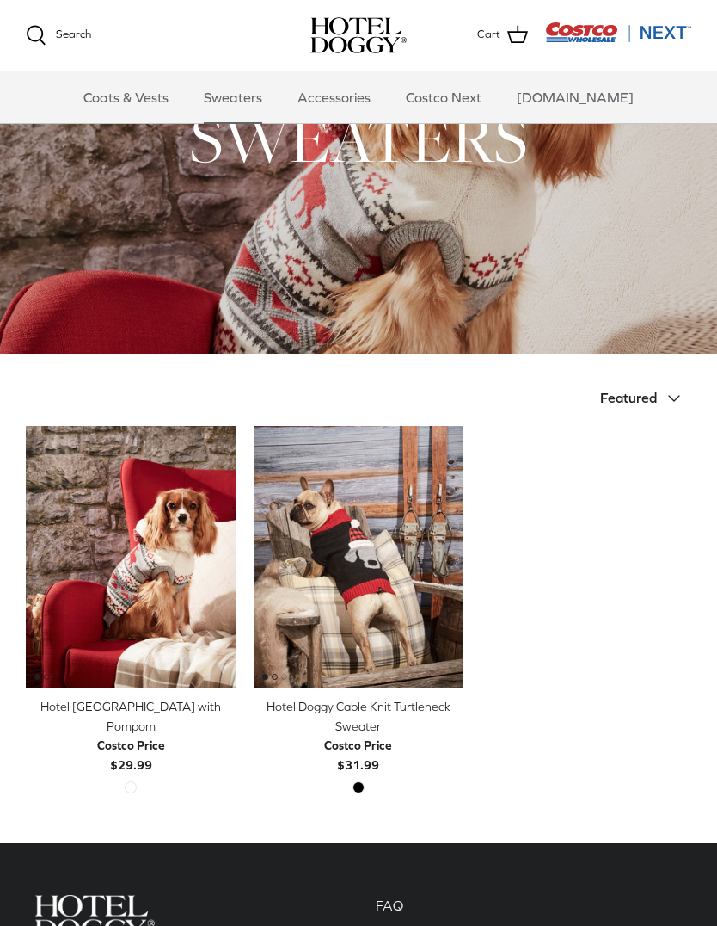
scroll to position [105, 0]
